Goal: Navigation & Orientation: Find specific page/section

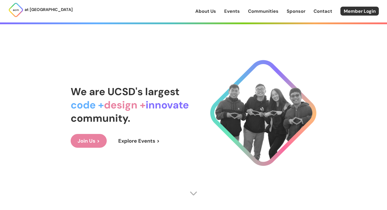
click at [210, 11] on link "About Us" at bounding box center [205, 11] width 21 height 7
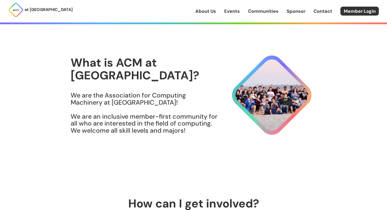
scroll to position [166, 0]
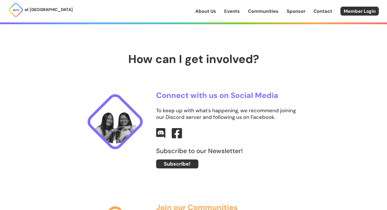
scroll to position [166, 0]
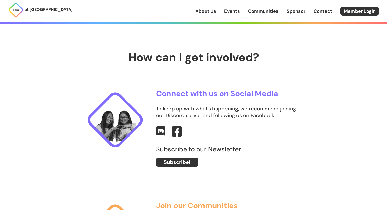
scroll to position [166, 0]
